Goal: Entertainment & Leisure: Browse casually

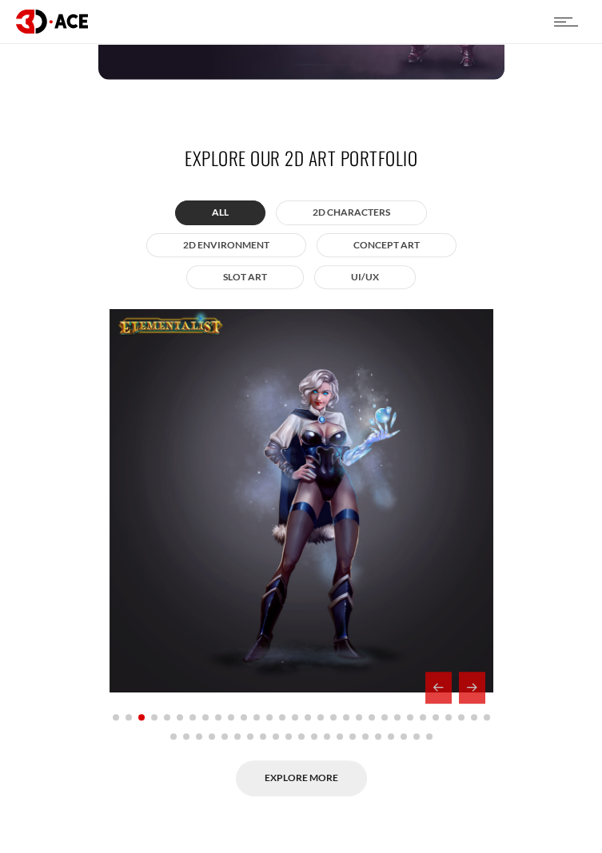
scroll to position [1029, 0]
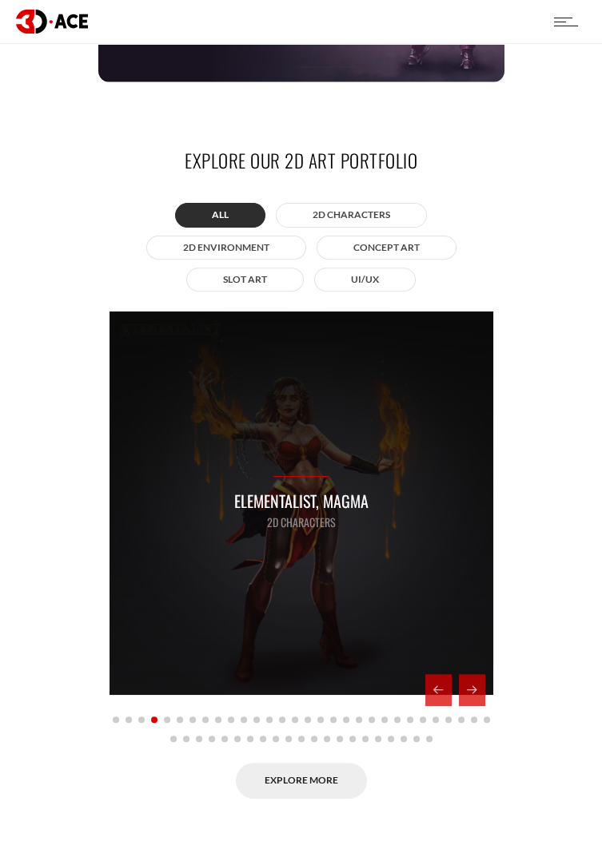
click at [410, 578] on div "Elementalist, Magma 2D Characters" at bounding box center [300, 503] width 383 height 383
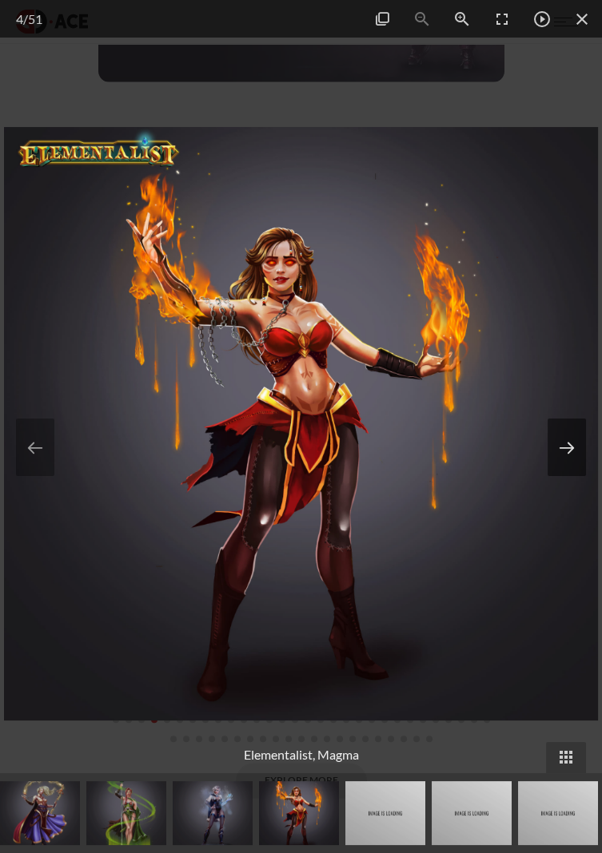
click at [580, 473] on button at bounding box center [566, 448] width 38 height 58
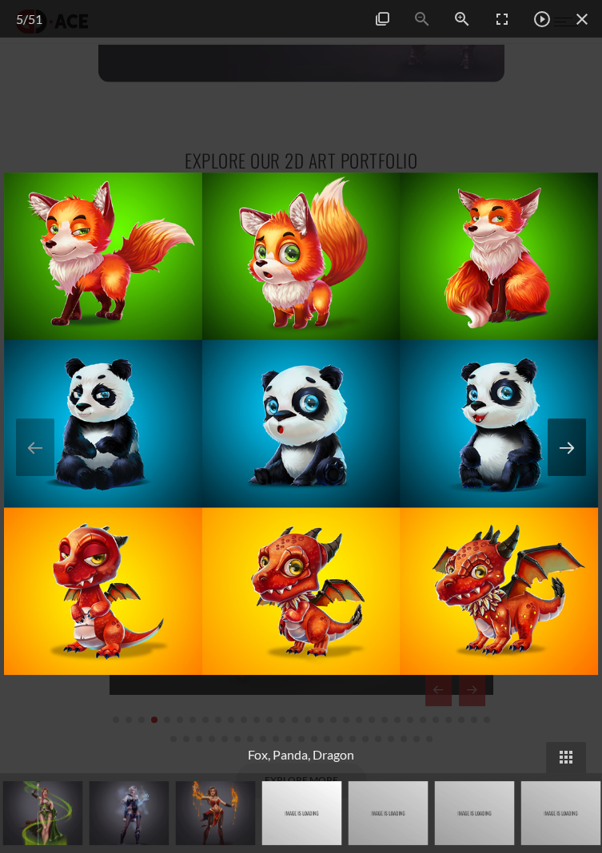
click at [569, 476] on button at bounding box center [566, 448] width 38 height 58
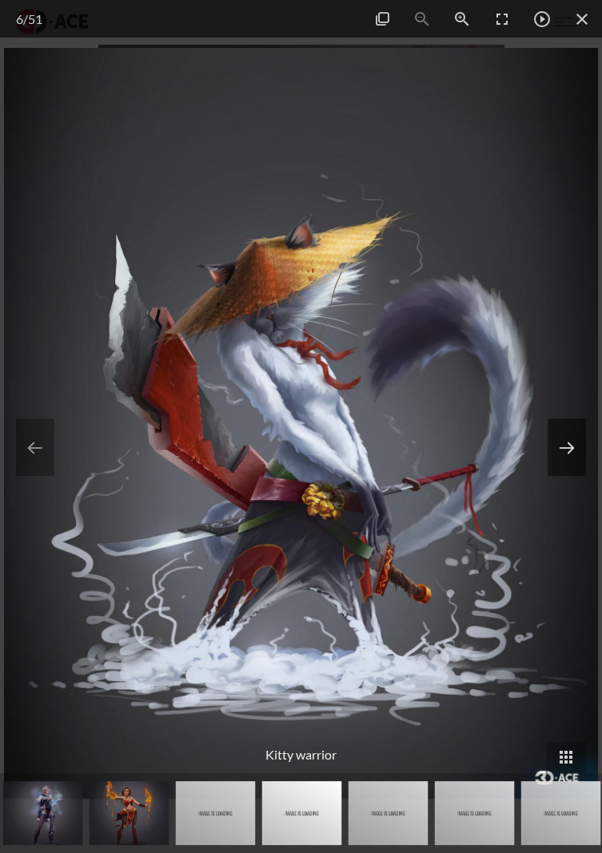
click at [569, 476] on button at bounding box center [566, 448] width 38 height 58
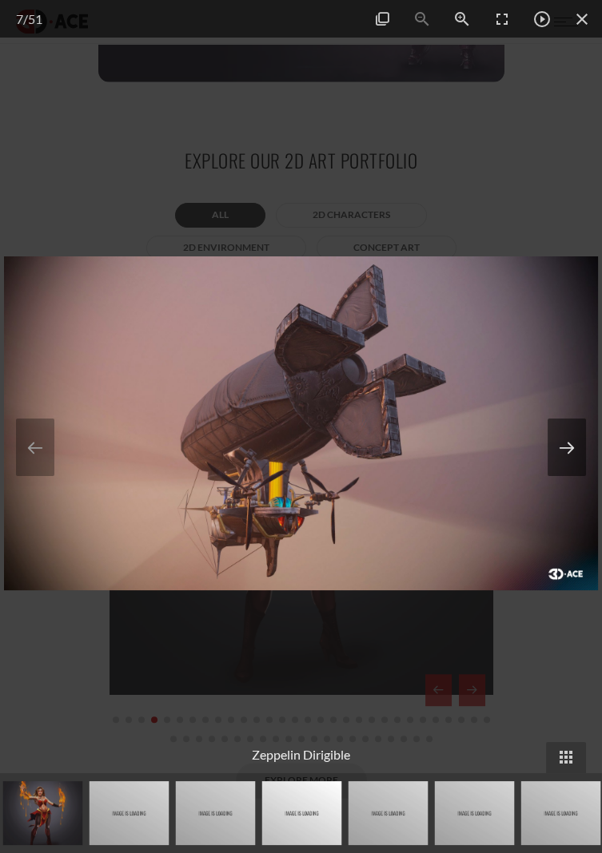
click at [566, 476] on button at bounding box center [566, 448] width 38 height 58
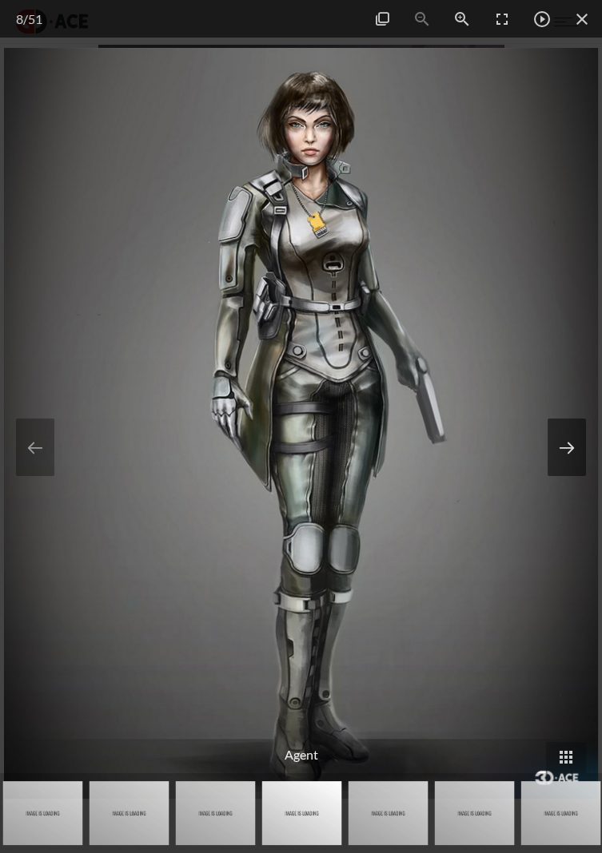
click at [571, 476] on button at bounding box center [566, 448] width 38 height 58
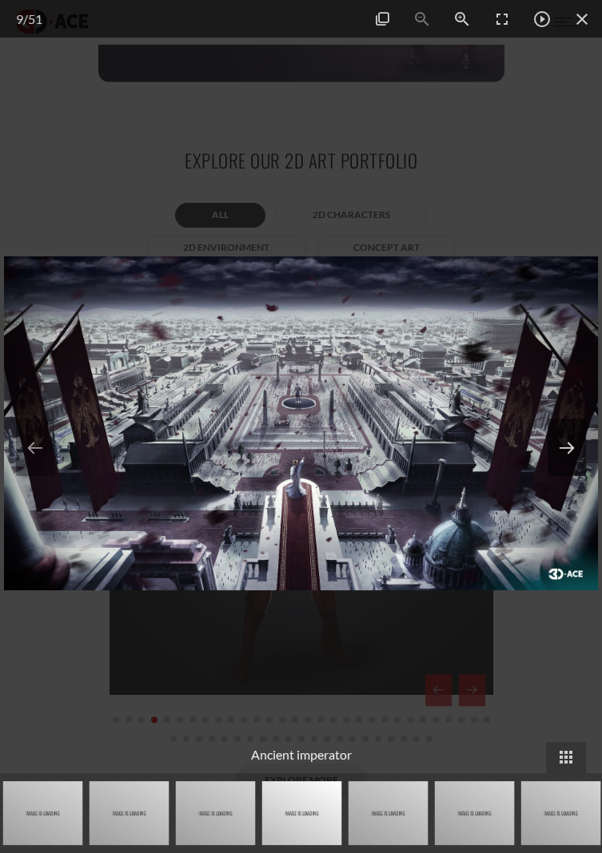
click at [567, 476] on button at bounding box center [566, 448] width 38 height 58
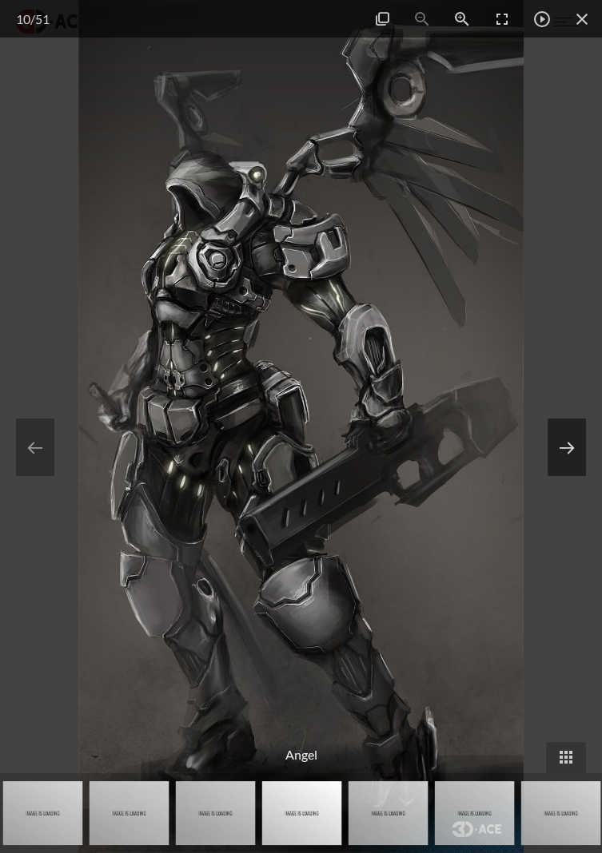
click at [575, 474] on button at bounding box center [566, 448] width 38 height 58
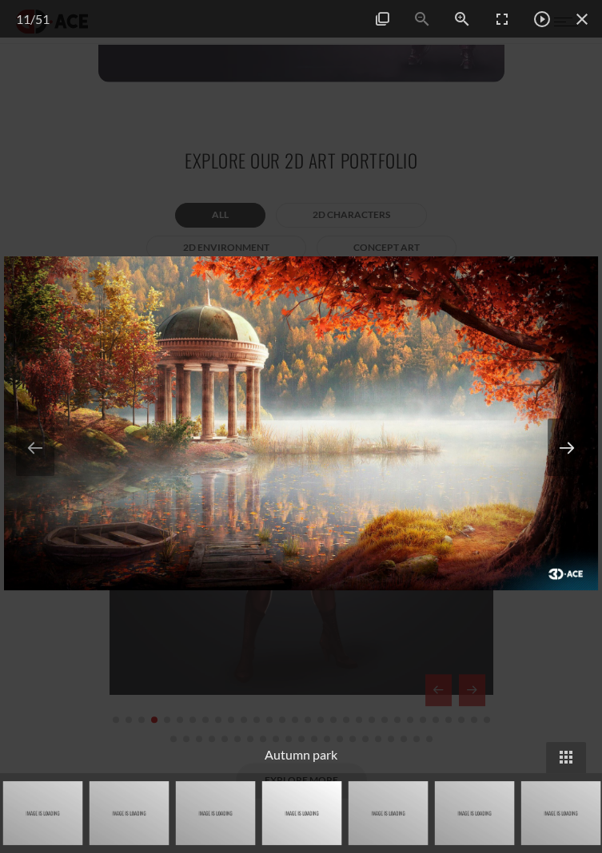
click at [570, 472] on button at bounding box center [566, 448] width 38 height 58
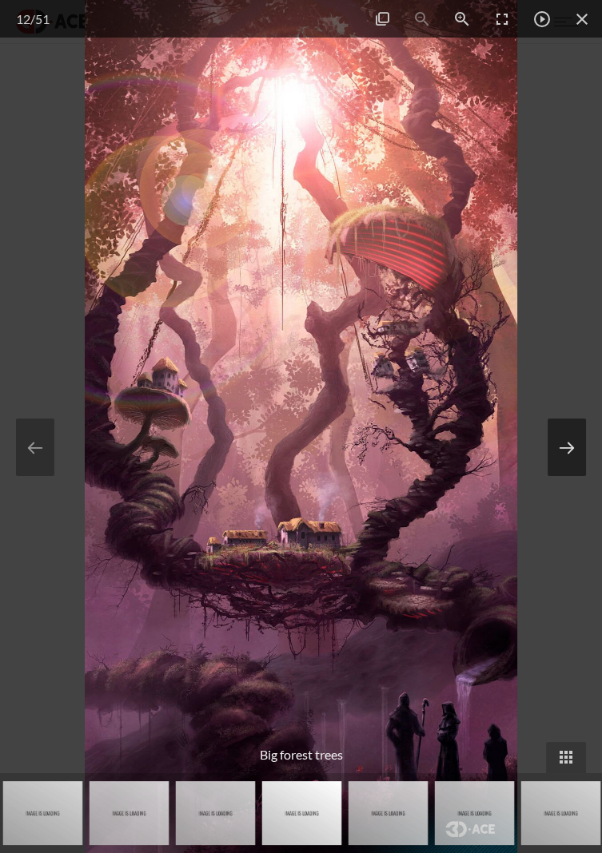
click at [570, 476] on button at bounding box center [566, 448] width 38 height 58
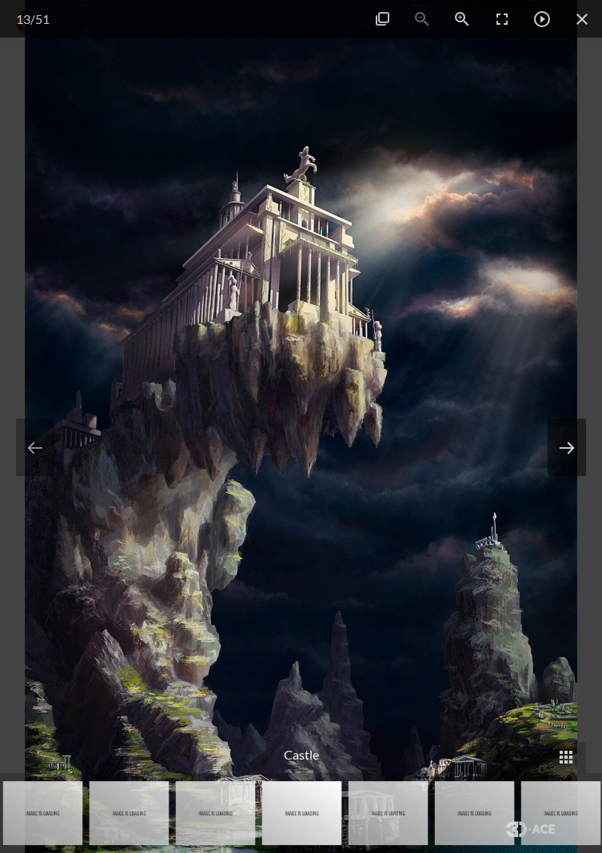
click at [569, 472] on button at bounding box center [566, 448] width 38 height 58
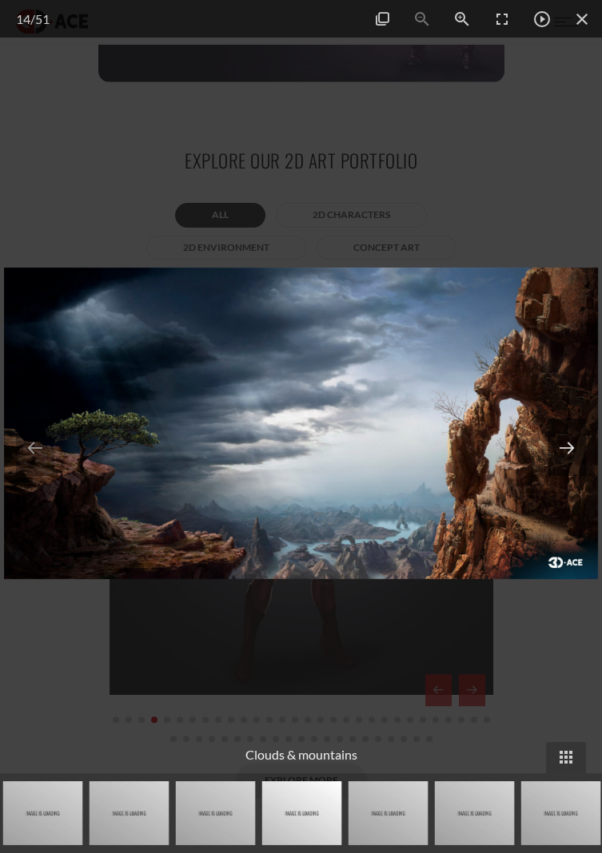
click at [571, 474] on button at bounding box center [566, 448] width 38 height 58
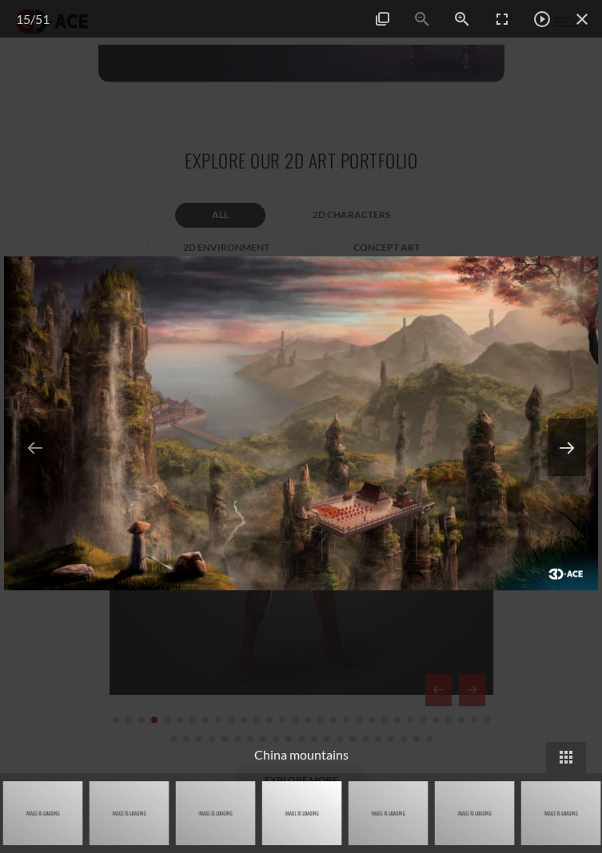
click at [565, 476] on button at bounding box center [566, 448] width 38 height 58
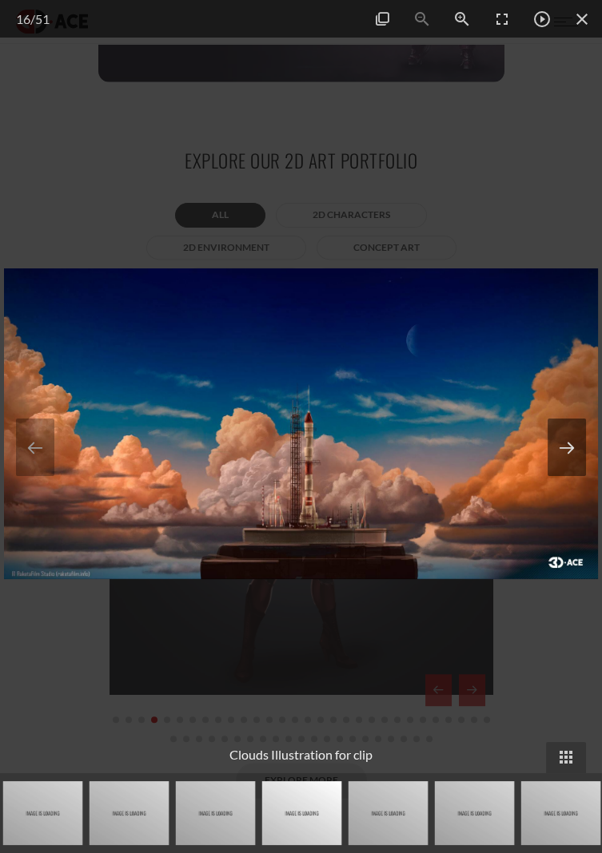
click at [570, 470] on button at bounding box center [566, 448] width 38 height 58
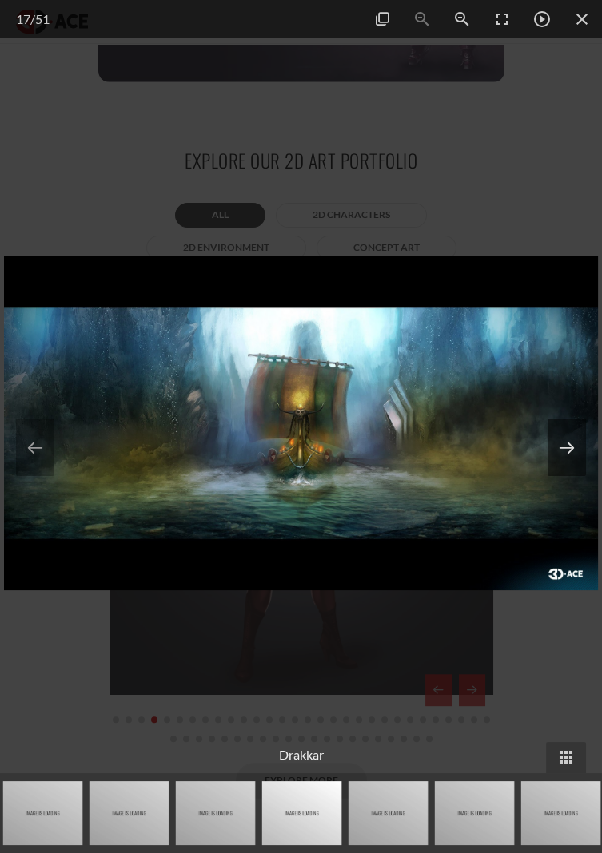
click at [567, 471] on button at bounding box center [566, 448] width 38 height 58
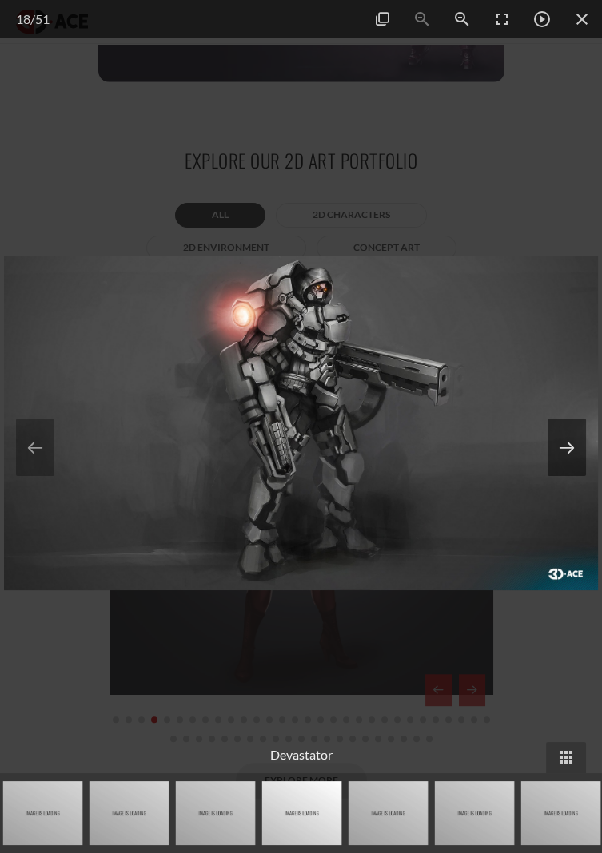
click at [566, 471] on button at bounding box center [566, 448] width 38 height 58
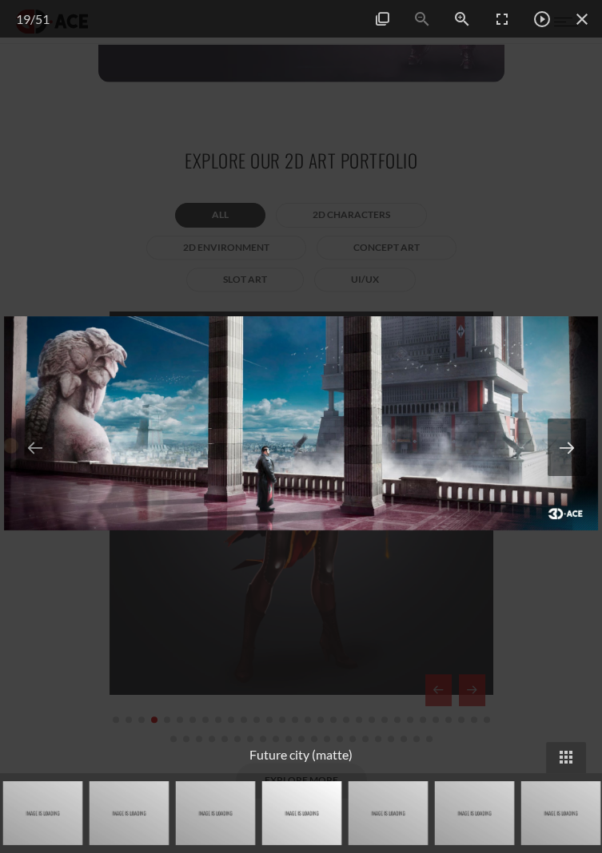
click at [571, 471] on button at bounding box center [566, 448] width 38 height 58
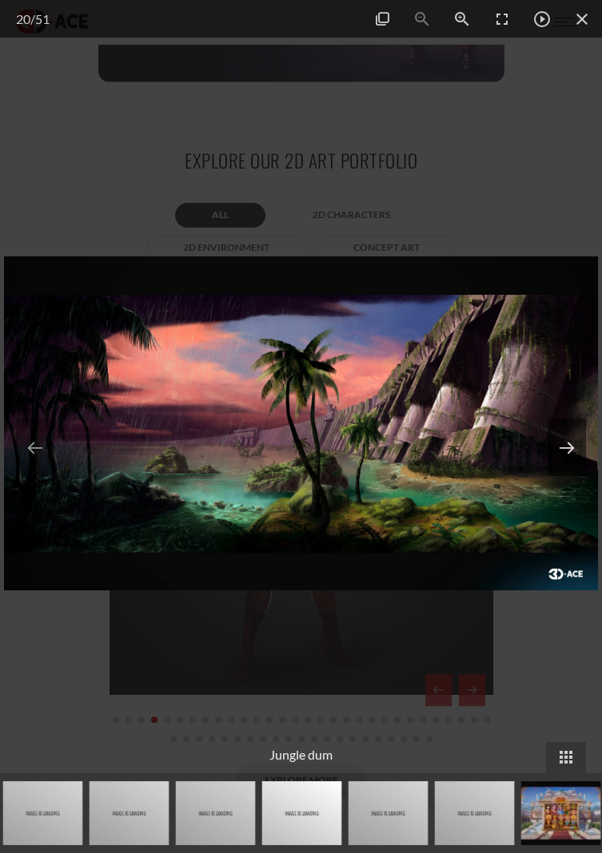
click at [569, 471] on button at bounding box center [566, 448] width 38 height 58
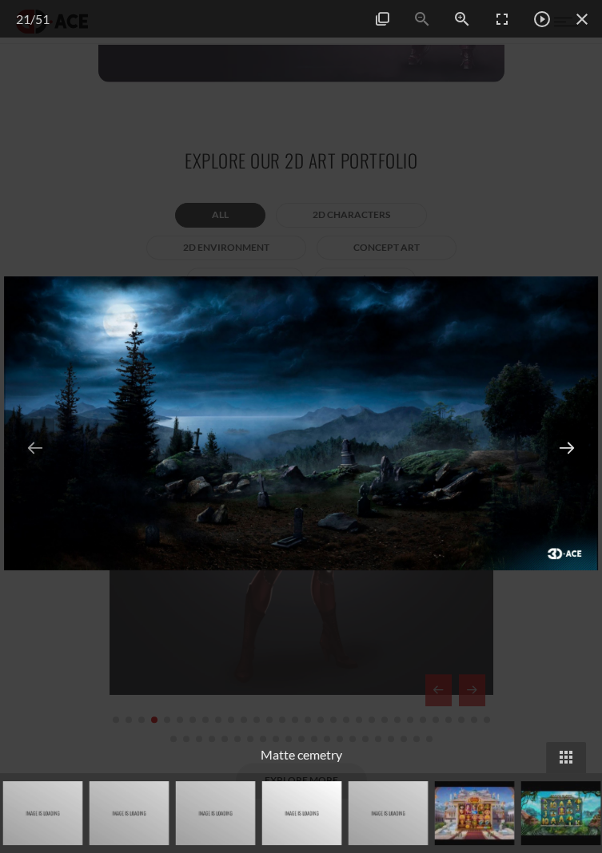
click at [574, 471] on button at bounding box center [566, 448] width 38 height 58
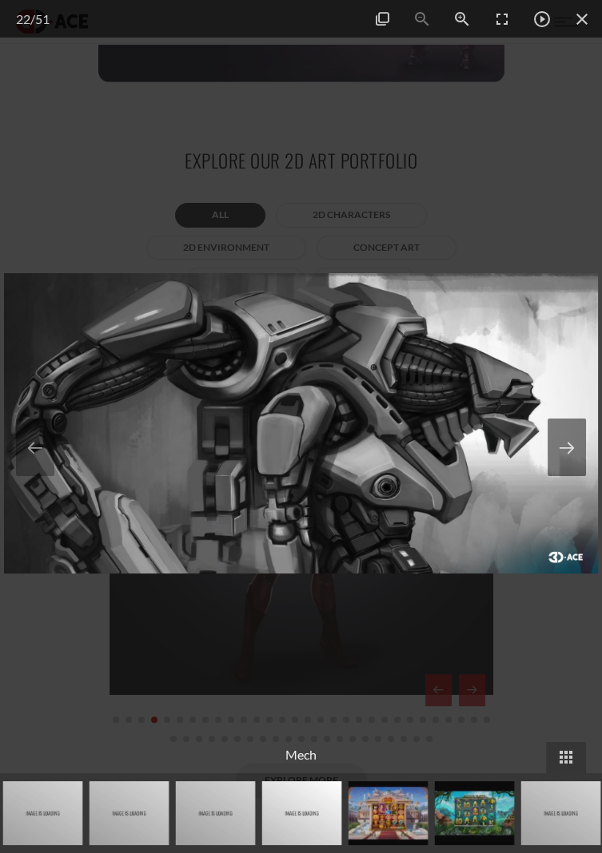
click at [570, 473] on button at bounding box center [566, 448] width 38 height 58
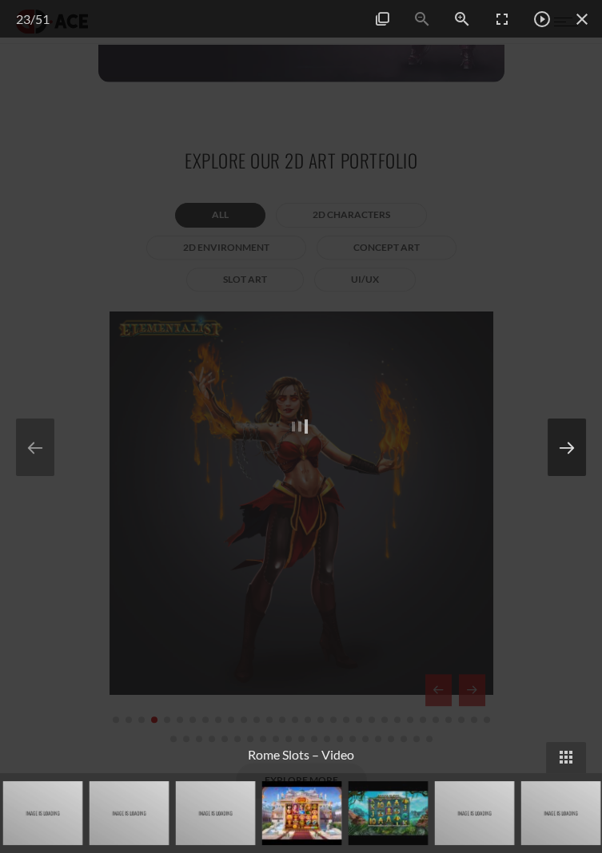
click at [550, 473] on button at bounding box center [566, 448] width 38 height 58
